Goal: Navigation & Orientation: Understand site structure

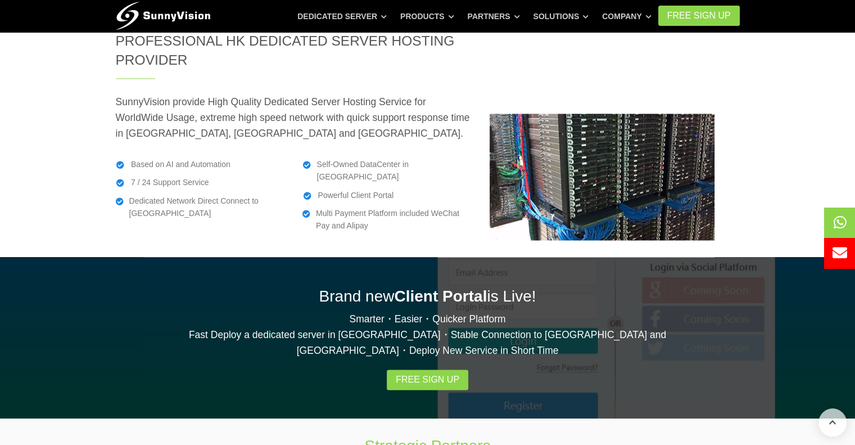
scroll to position [1855, 0]
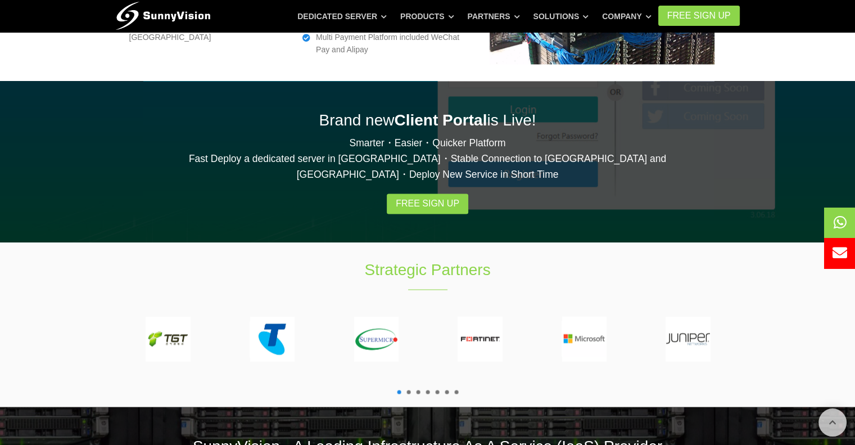
click at [447, 390] on span at bounding box center [447, 392] width 4 height 4
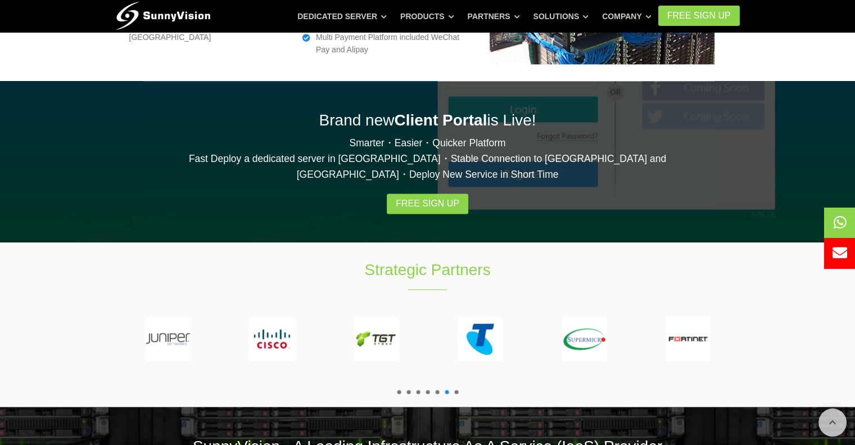
click at [399, 390] on span at bounding box center [399, 392] width 4 height 4
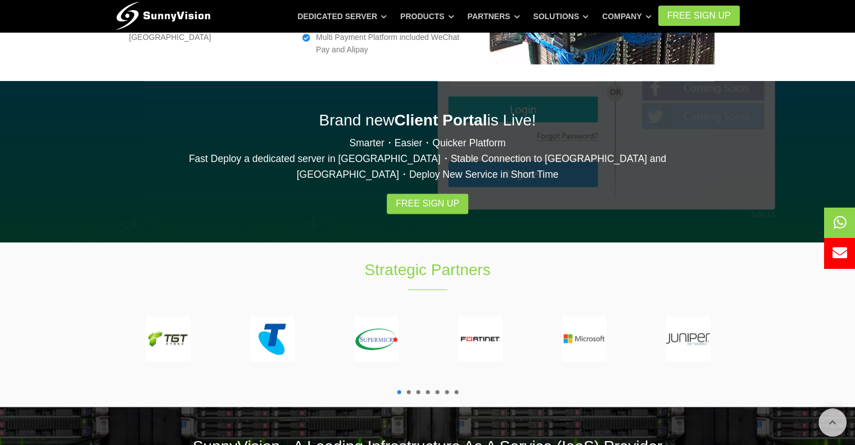
click at [407, 390] on span at bounding box center [408, 392] width 4 height 4
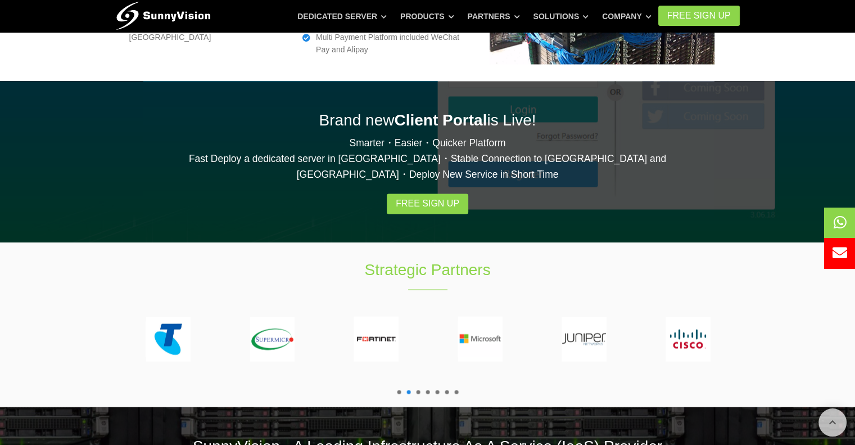
click at [418, 390] on span at bounding box center [418, 392] width 4 height 4
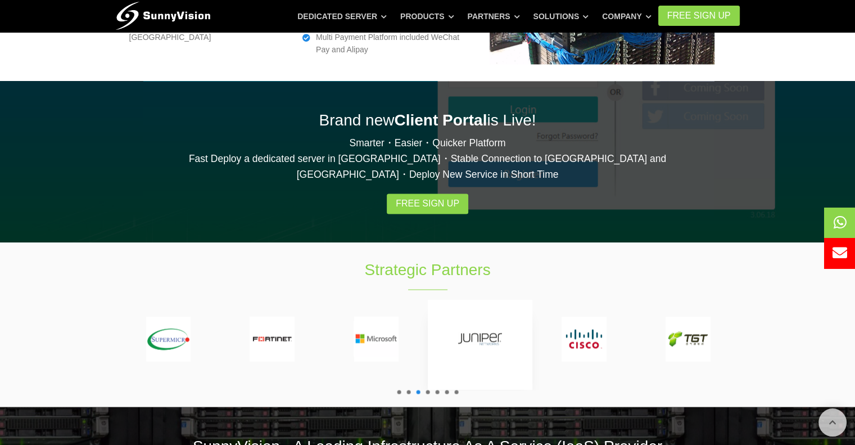
click at [428, 299] on div at bounding box center [480, 344] width 105 height 91
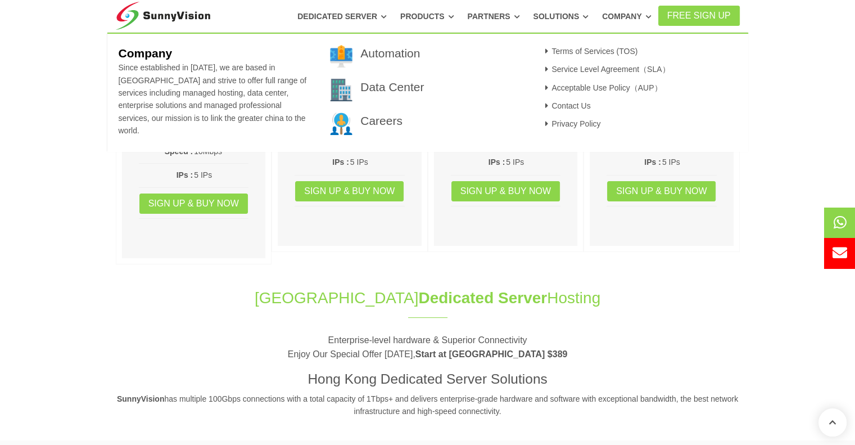
scroll to position [169, 0]
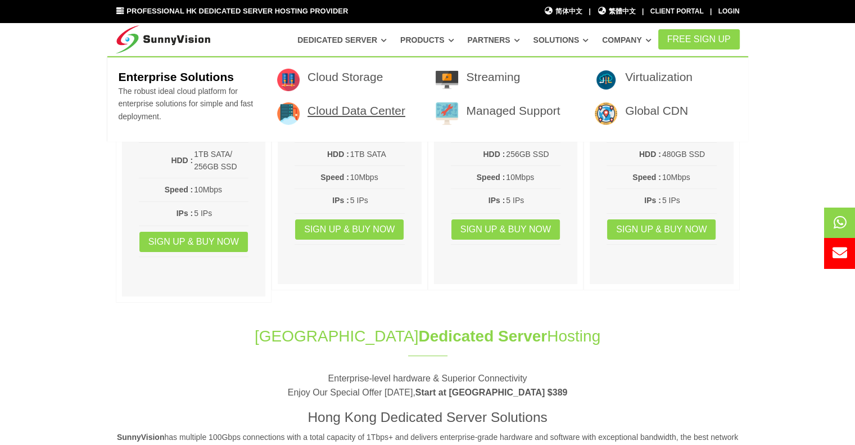
click at [363, 108] on link "Cloud Data Center" at bounding box center [357, 110] width 98 height 13
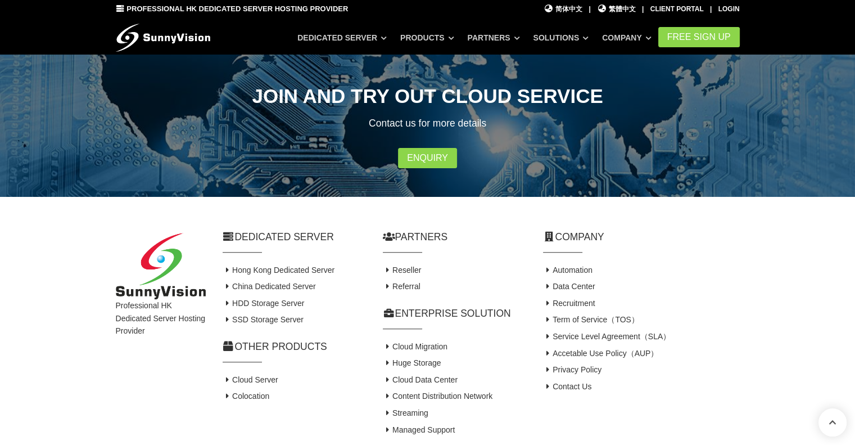
scroll to position [444, 0]
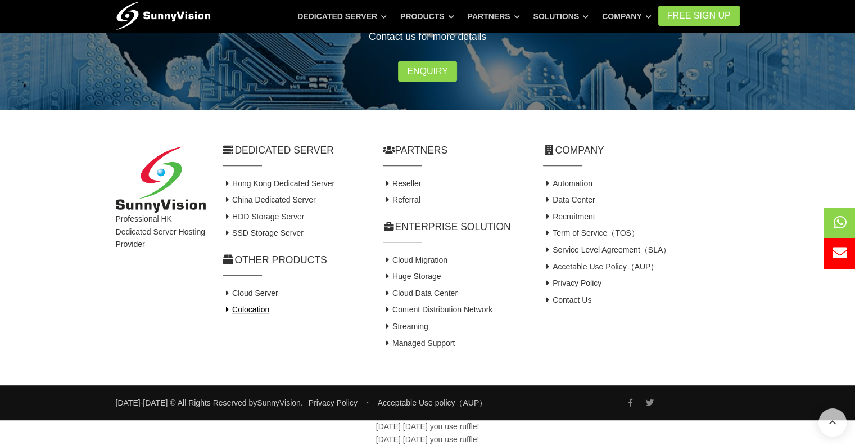
click at [254, 306] on link "Colocation" at bounding box center [246, 309] width 47 height 9
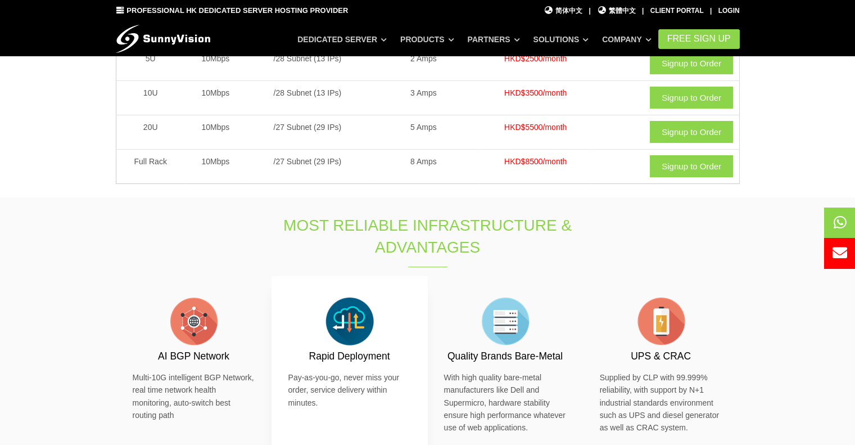
scroll to position [225, 0]
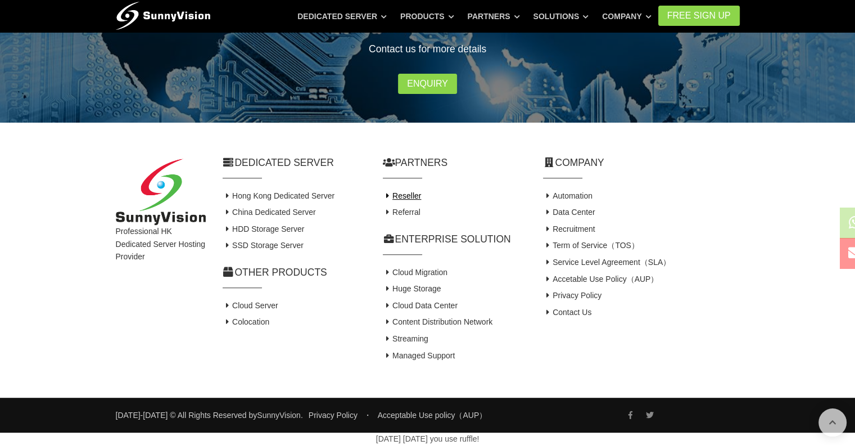
click at [406, 197] on link "Reseller" at bounding box center [402, 195] width 39 height 9
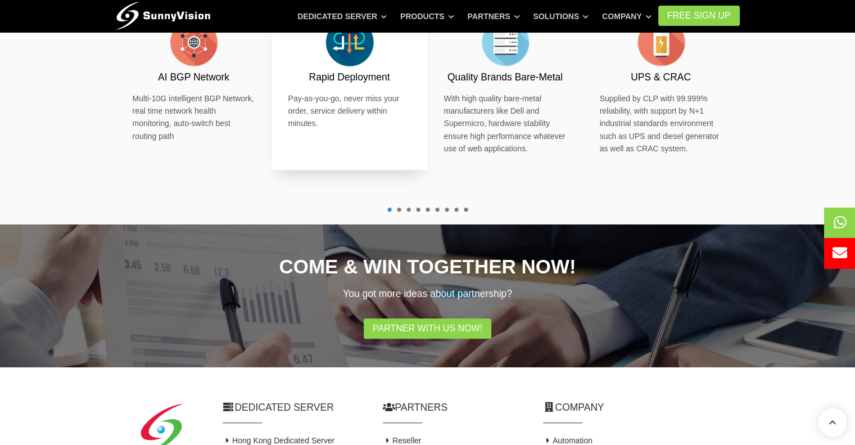
scroll to position [724, 0]
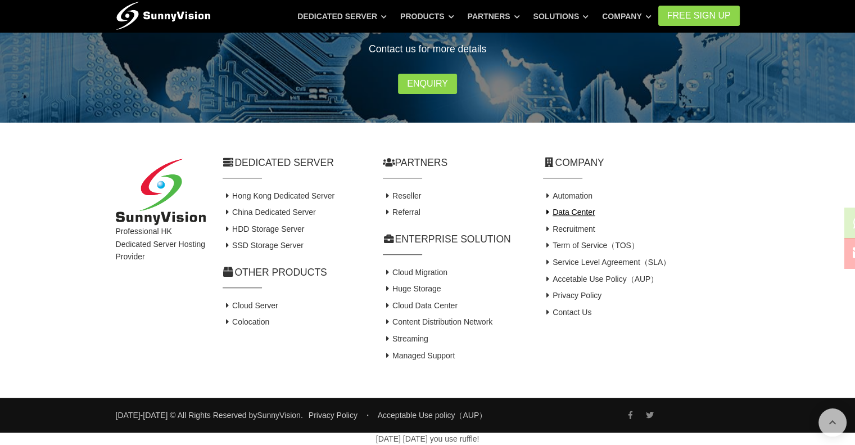
click at [568, 214] on link "Data Center" at bounding box center [569, 211] width 52 height 9
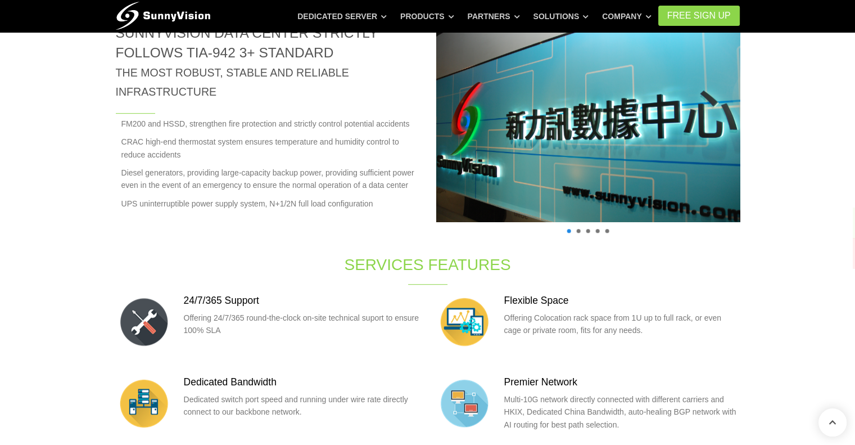
scroll to position [562, 0]
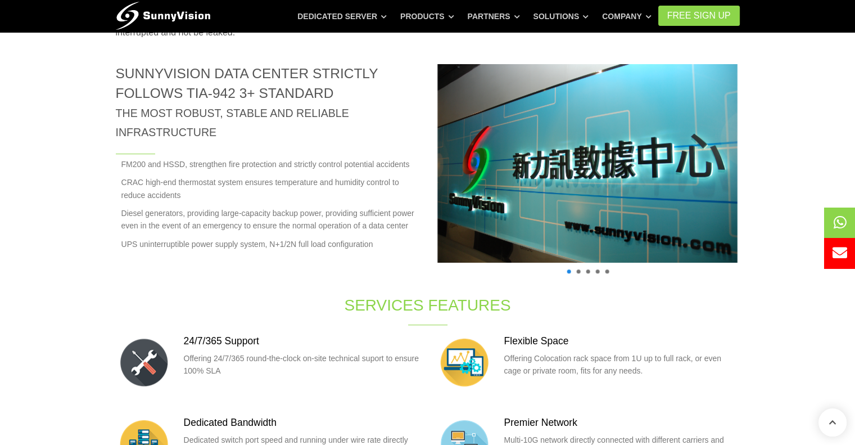
click at [578, 272] on span at bounding box center [578, 271] width 4 height 4
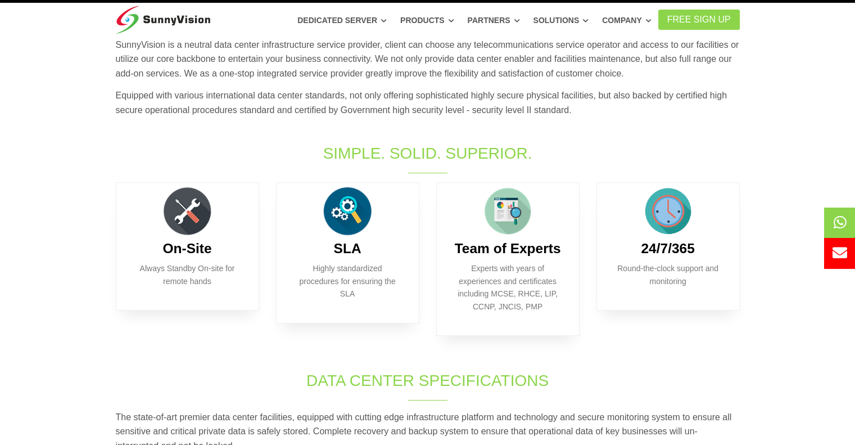
scroll to position [0, 0]
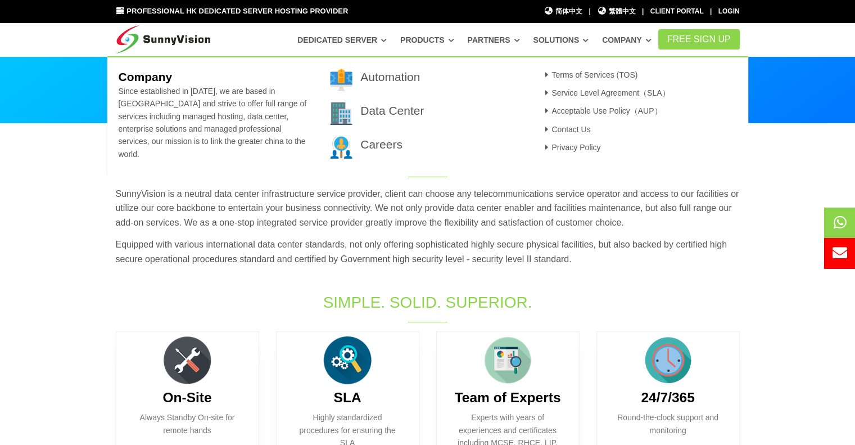
click at [425, 107] on h3 "Data Center" at bounding box center [442, 110] width 165 height 16
click at [402, 107] on link "Data Center" at bounding box center [392, 110] width 64 height 13
